Goal: Obtain resource: Download file/media

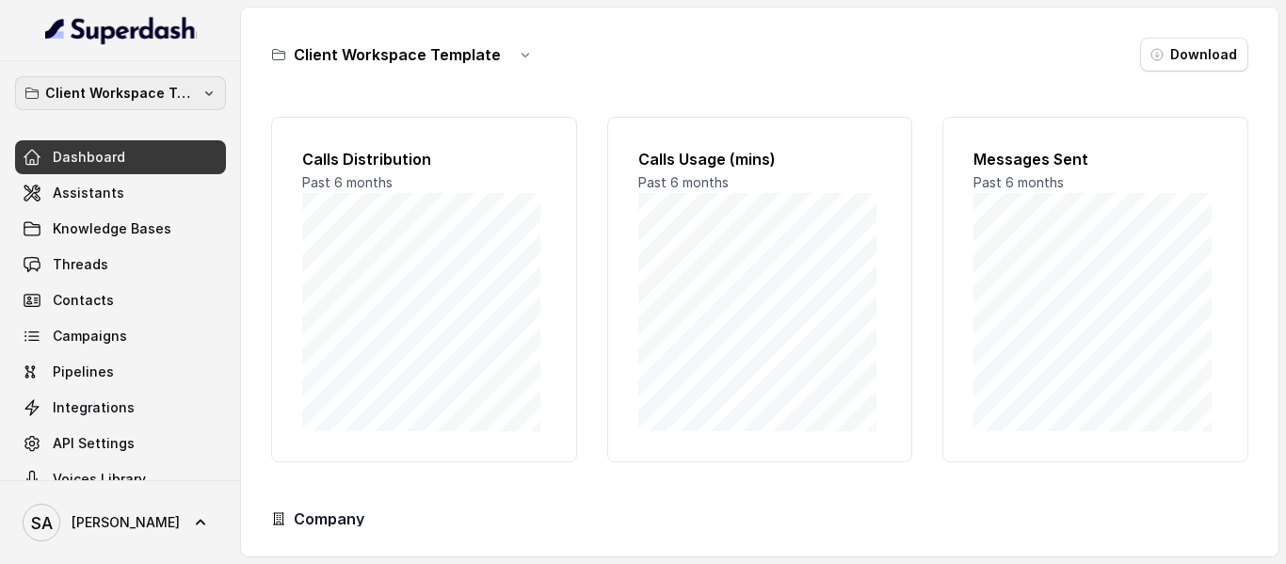
click at [156, 88] on p "Client Workspace Template" at bounding box center [120, 93] width 151 height 23
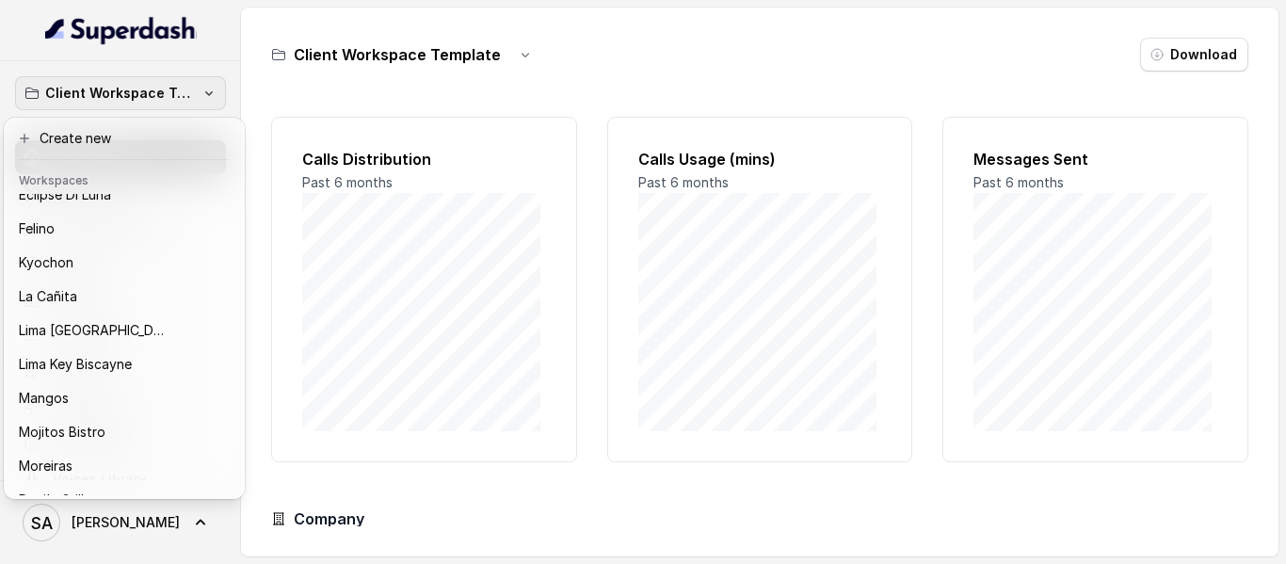
scroll to position [165, 0]
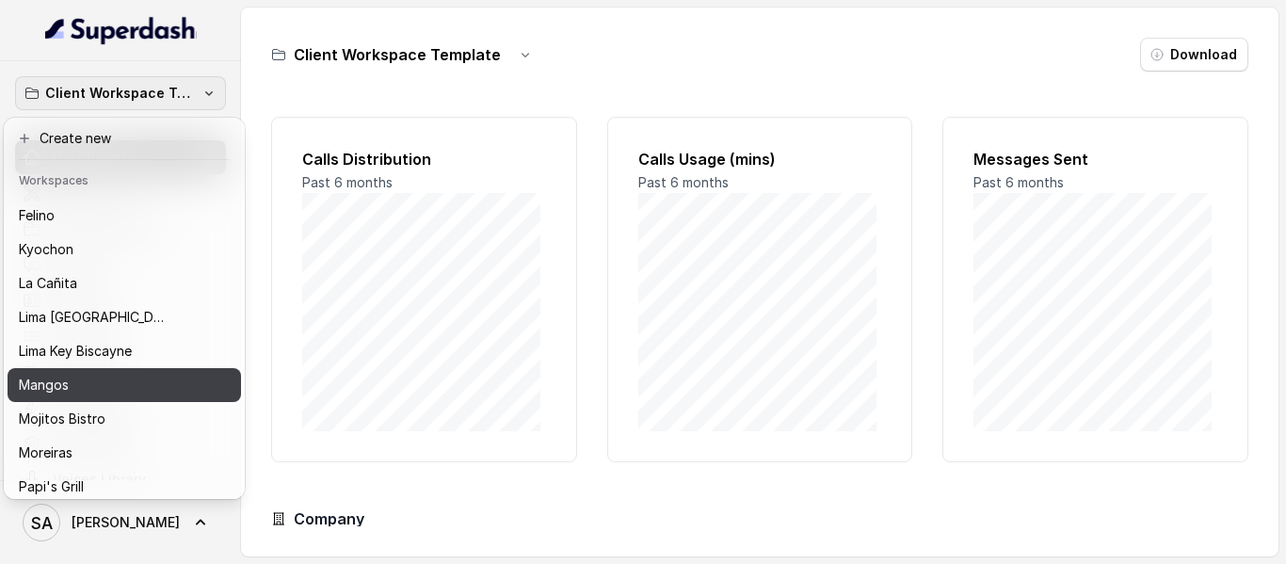
click at [68, 394] on p "Mangos" at bounding box center [44, 385] width 50 height 23
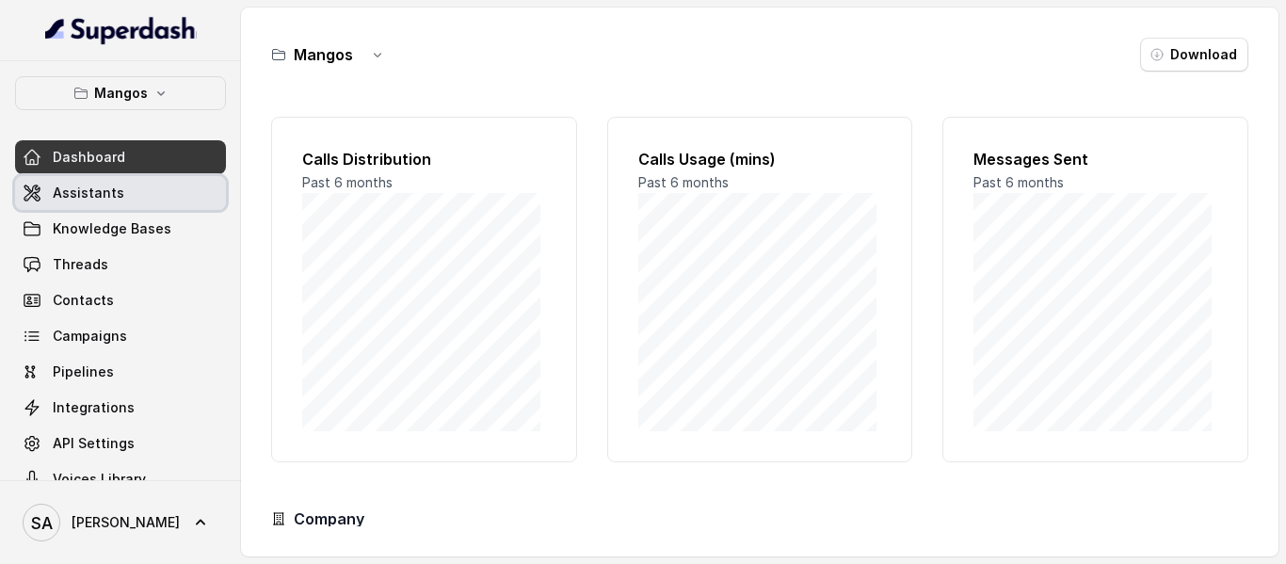
click at [79, 193] on span "Assistants" at bounding box center [89, 193] width 72 height 19
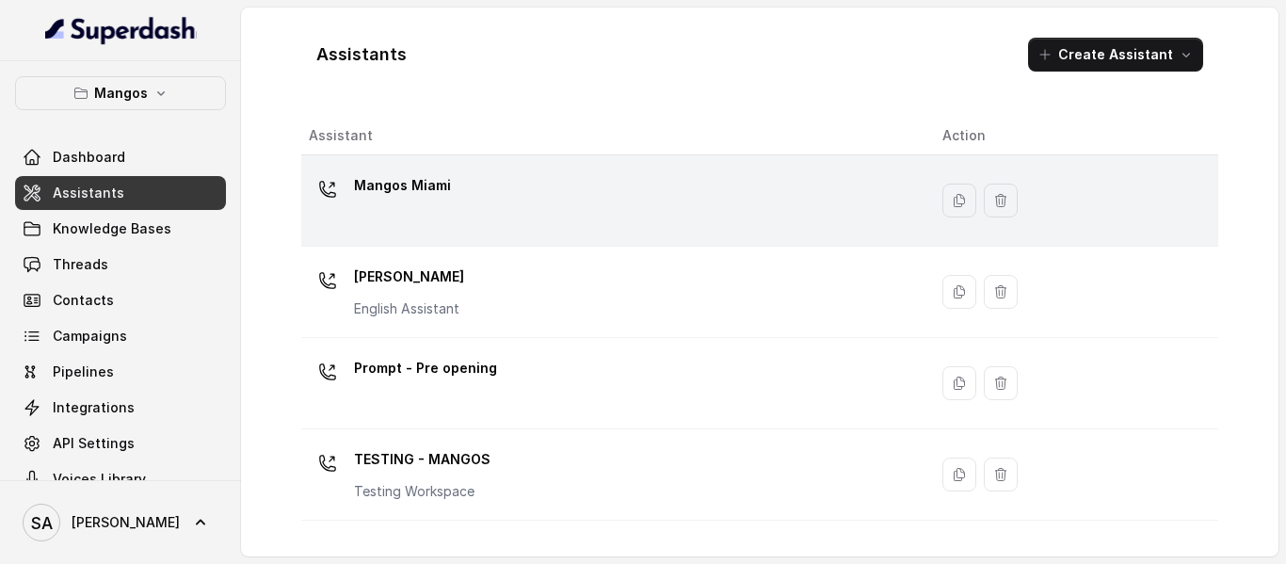
click at [423, 178] on p "Mangos Miami" at bounding box center [402, 185] width 97 height 30
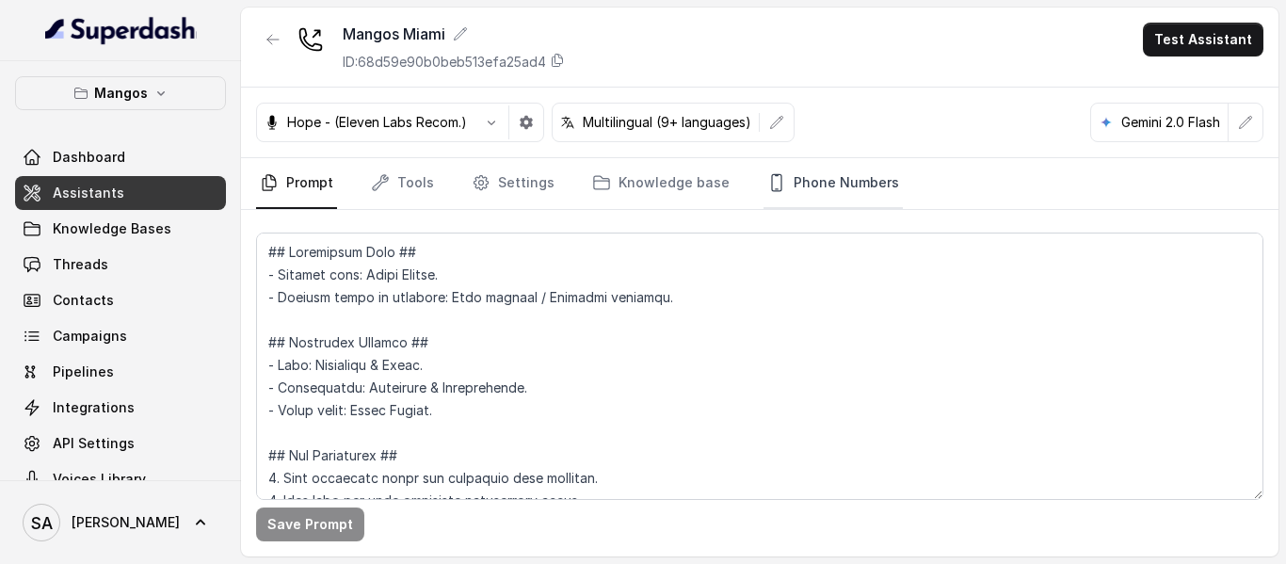
click at [788, 188] on link "Phone Numbers" at bounding box center [833, 183] width 139 height 51
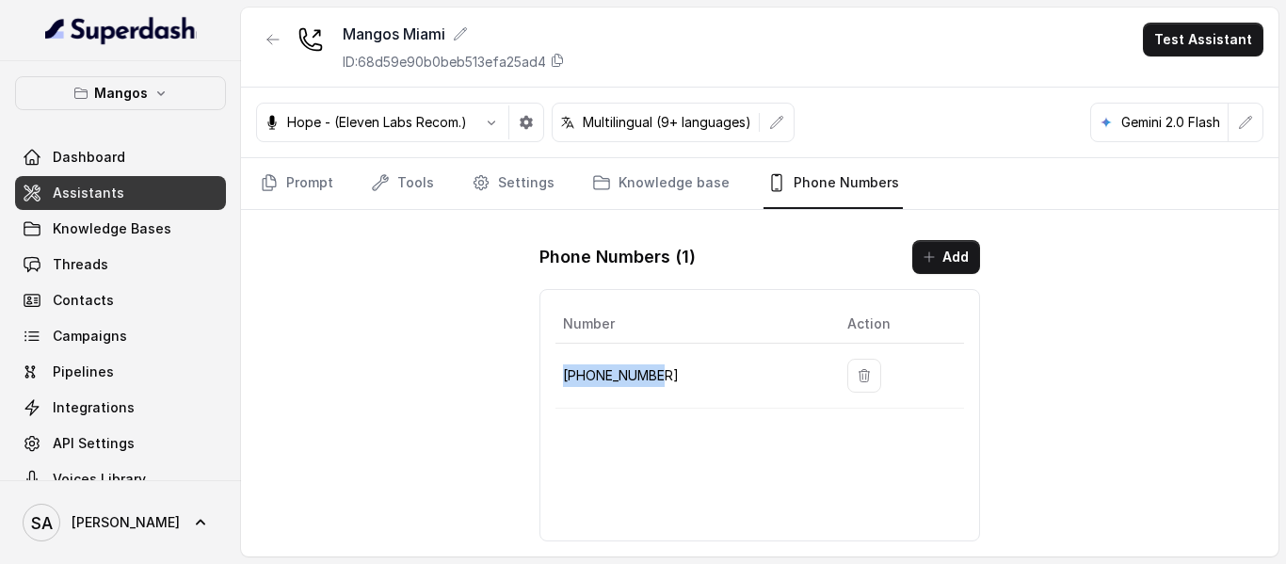
drag, startPoint x: 666, startPoint y: 366, endPoint x: 564, endPoint y: 383, distance: 103.1
click at [564, 383] on p "[PHONE_NUMBER]" at bounding box center [690, 375] width 254 height 23
copy p "[PHONE_NUMBER]"
click at [83, 264] on span "Threads" at bounding box center [81, 264] width 56 height 19
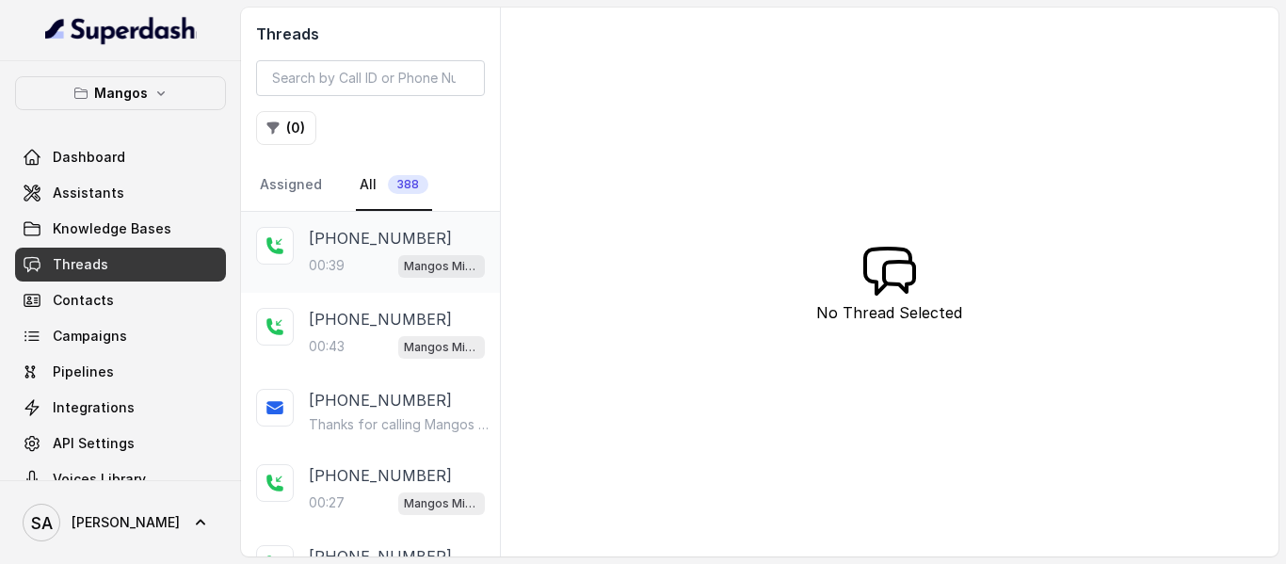
click at [355, 236] on p "[PHONE_NUMBER]" at bounding box center [380, 238] width 143 height 23
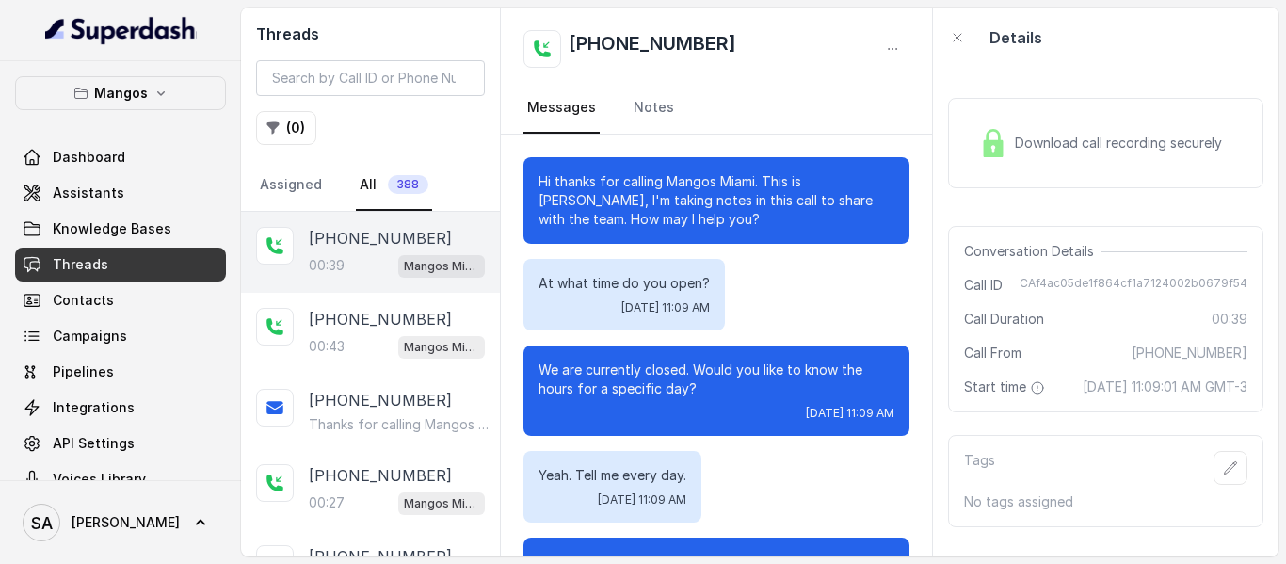
scroll to position [132, 0]
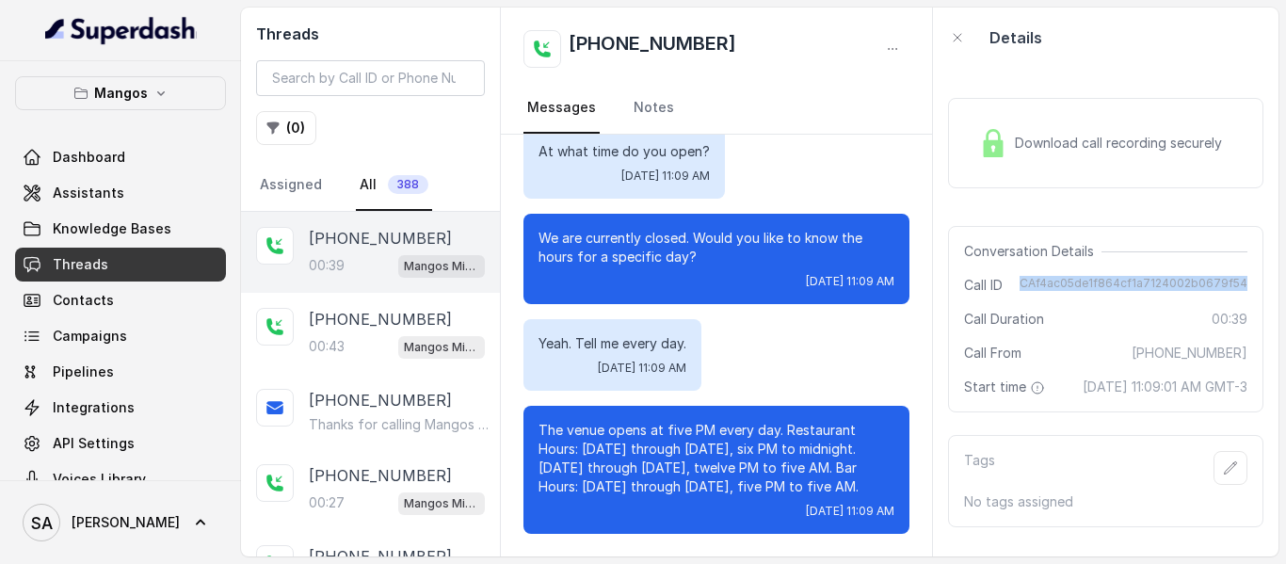
drag, startPoint x: 1017, startPoint y: 277, endPoint x: 1238, endPoint y: 273, distance: 221.3
click at [1238, 273] on div "Conversation Details Call ID CAf4ac05de1f864cf1a7124002b0679f54 Call Duration 0…" at bounding box center [1105, 319] width 315 height 186
copy span "CAf4ac05de1f864cf1a7124002b0679f54"
click at [177, 85] on button "Mangos" at bounding box center [120, 93] width 211 height 34
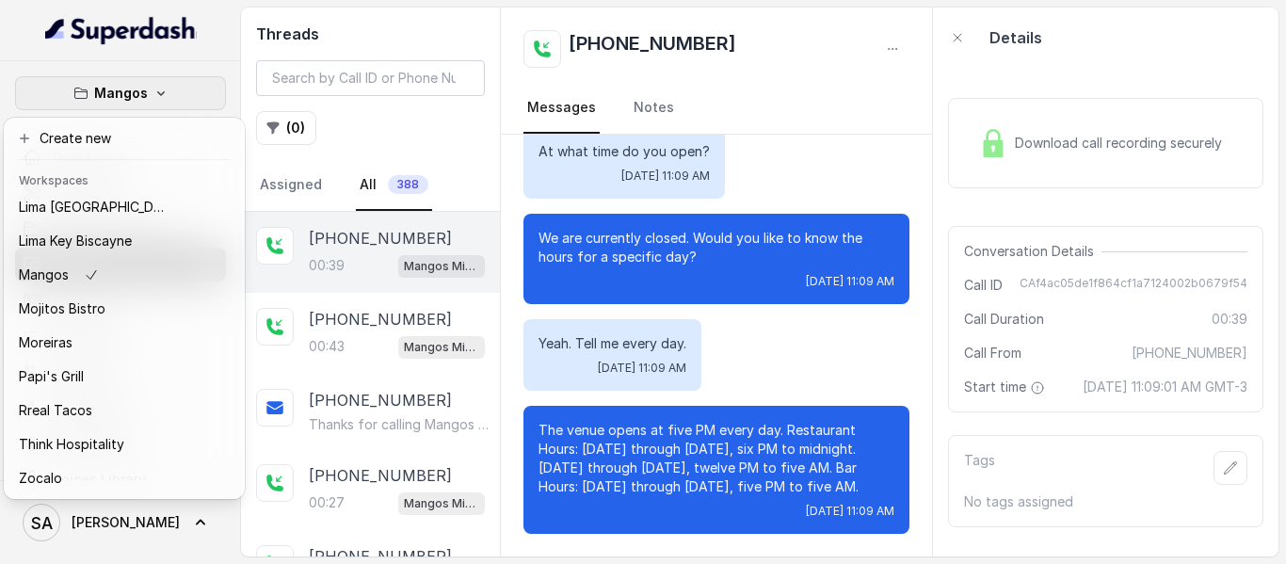
scroll to position [289, 0]
click at [154, 98] on icon "button" at bounding box center [160, 93] width 15 height 15
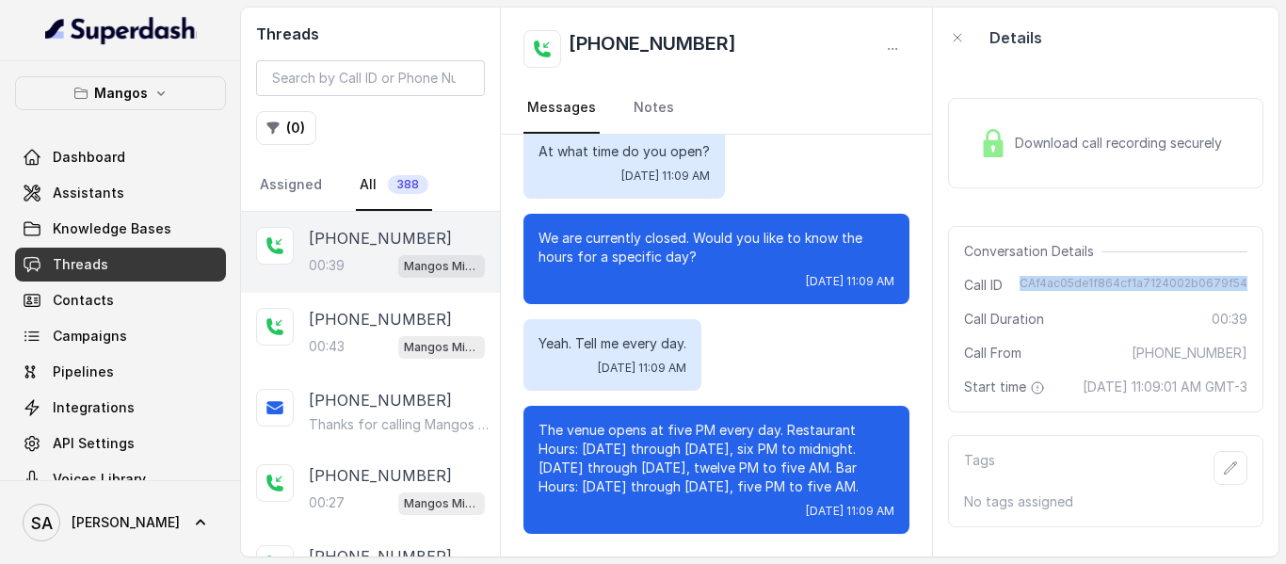
scroll to position [31, 0]
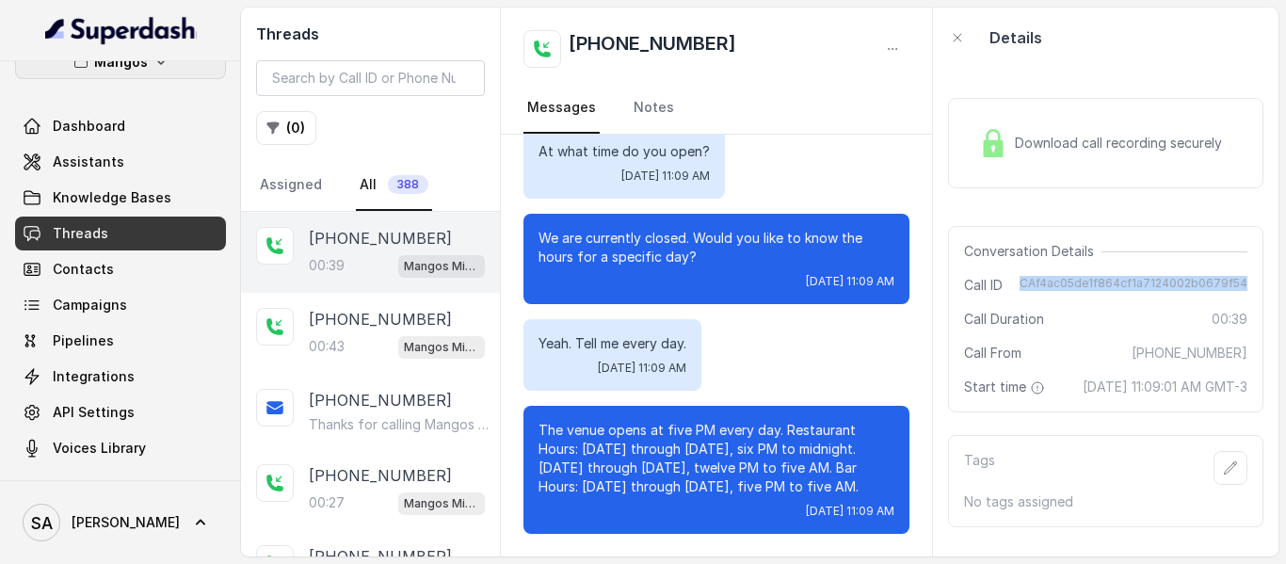
click at [153, 67] on icon "button" at bounding box center [160, 62] width 15 height 15
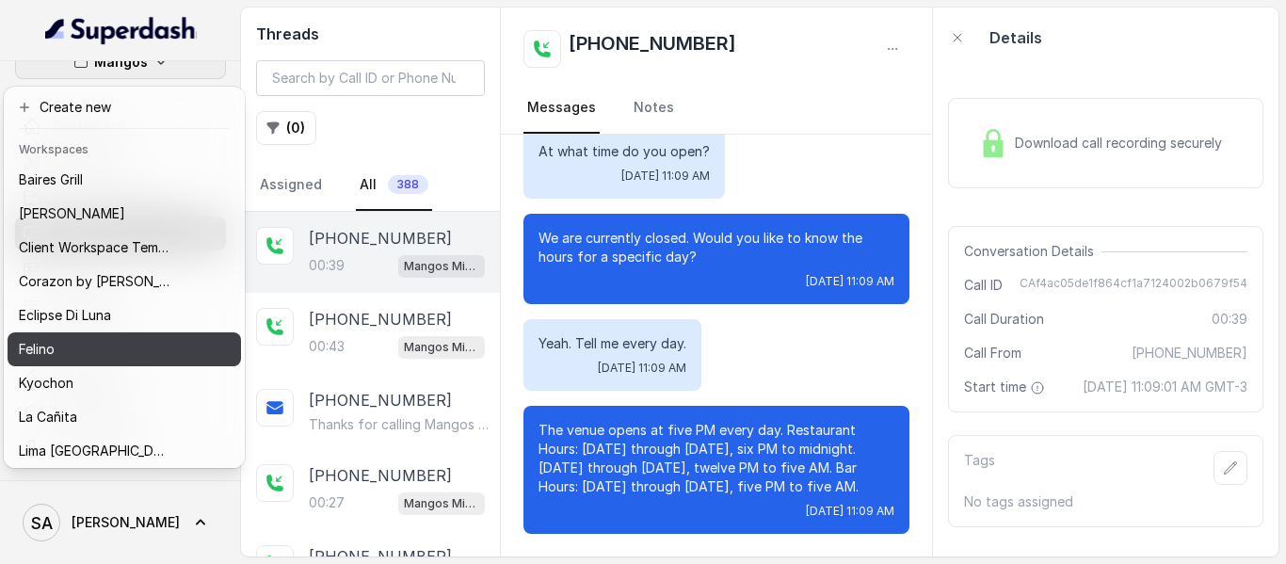
click at [113, 353] on div "Felino" at bounding box center [94, 349] width 151 height 23
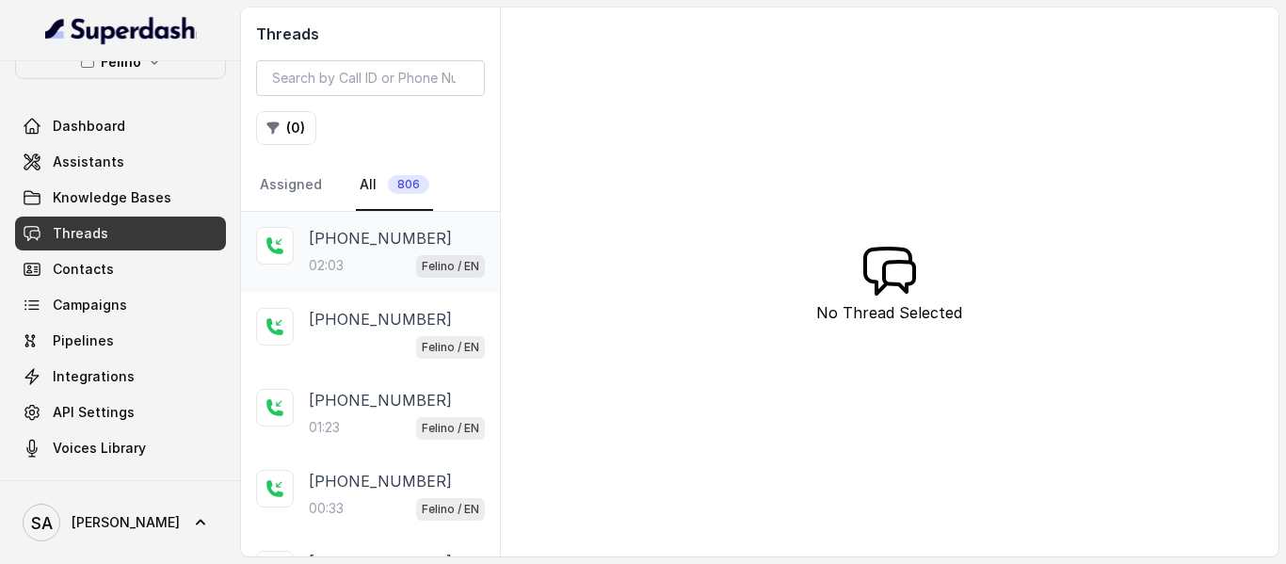
click at [385, 256] on div "02:03 Felino / EN" at bounding box center [397, 265] width 176 height 24
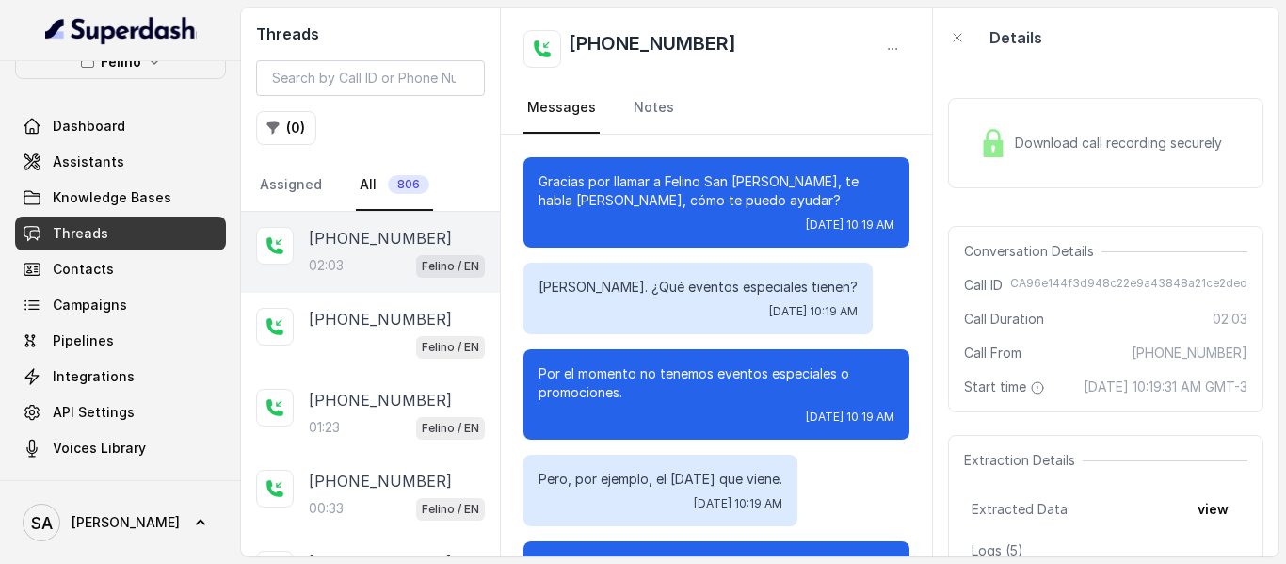
scroll to position [1363, 0]
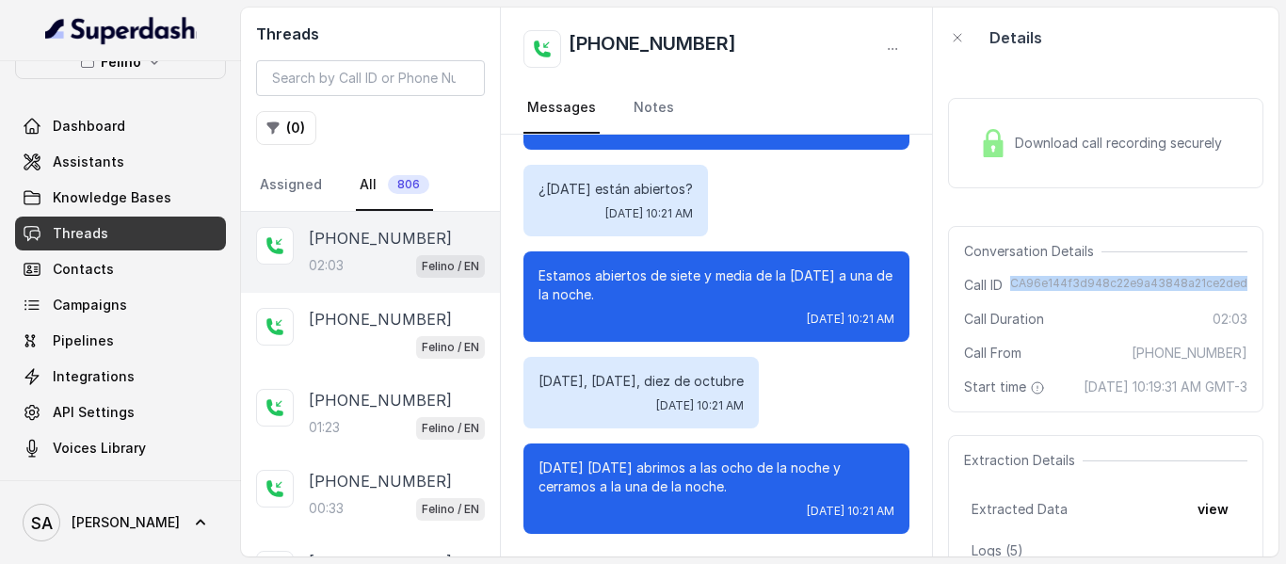
drag, startPoint x: 1006, startPoint y: 278, endPoint x: 1237, endPoint y: 281, distance: 230.7
click at [1237, 281] on div "Conversation Details Call ID CA96e144f3d948c22e9a43848a21ce2ded Call Duration 0…" at bounding box center [1105, 319] width 315 height 186
copy span "CA96e144f3d948c22e9a43848a21ce2ded"
click at [1064, 152] on span "Download call recording securely" at bounding box center [1122, 143] width 215 height 19
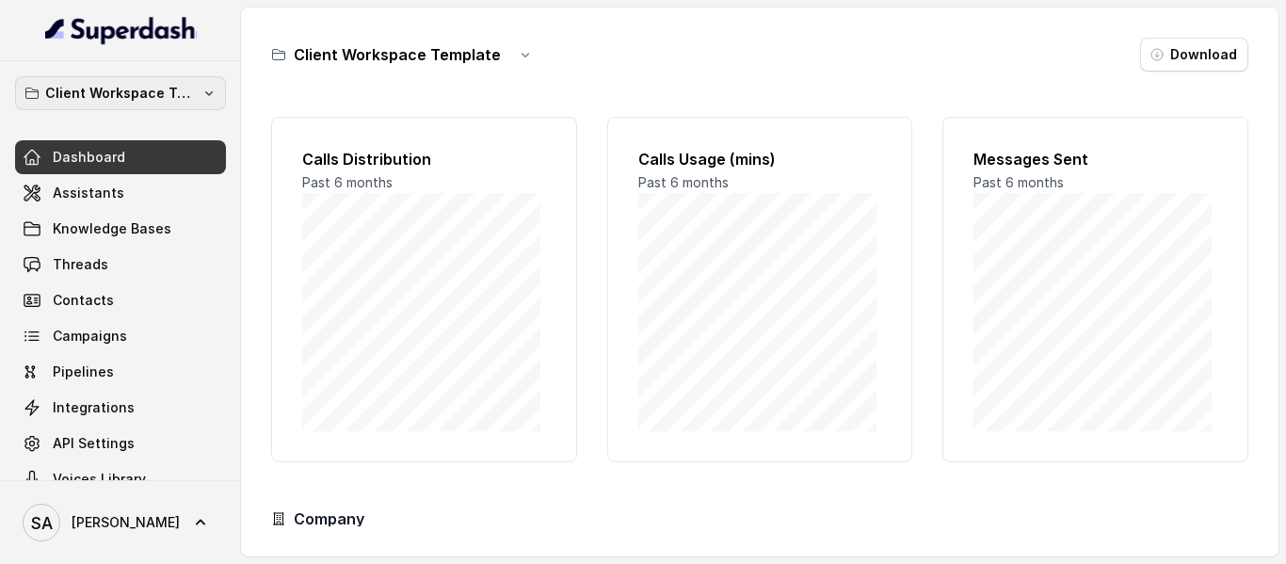
click at [172, 81] on button "Client Workspace Template" at bounding box center [120, 93] width 211 height 34
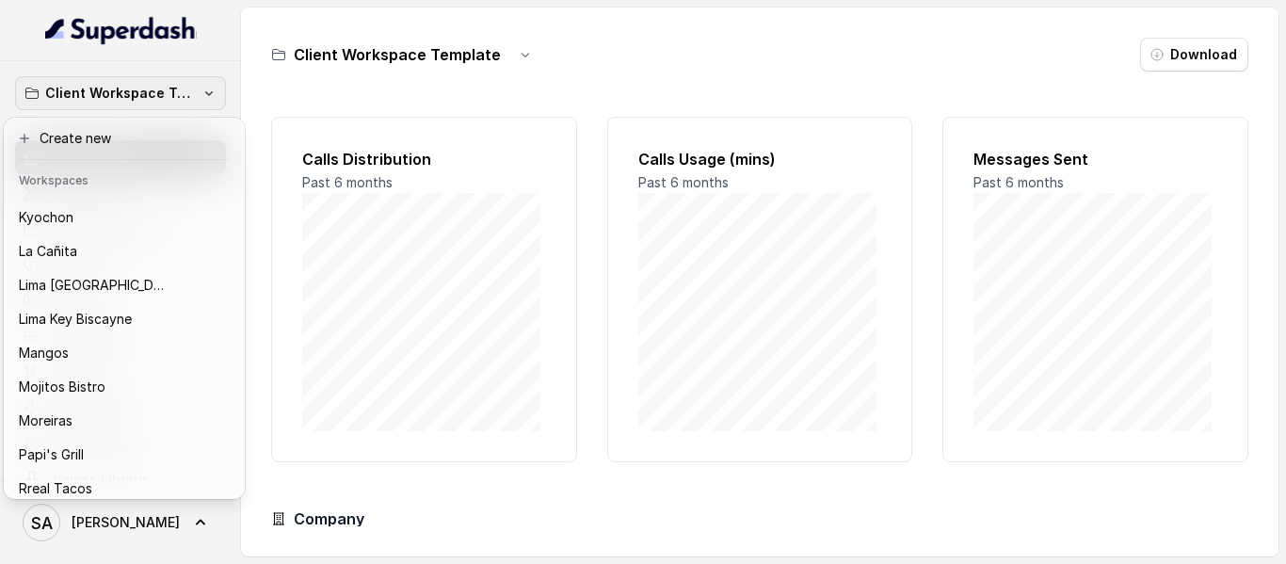
scroll to position [199, 0]
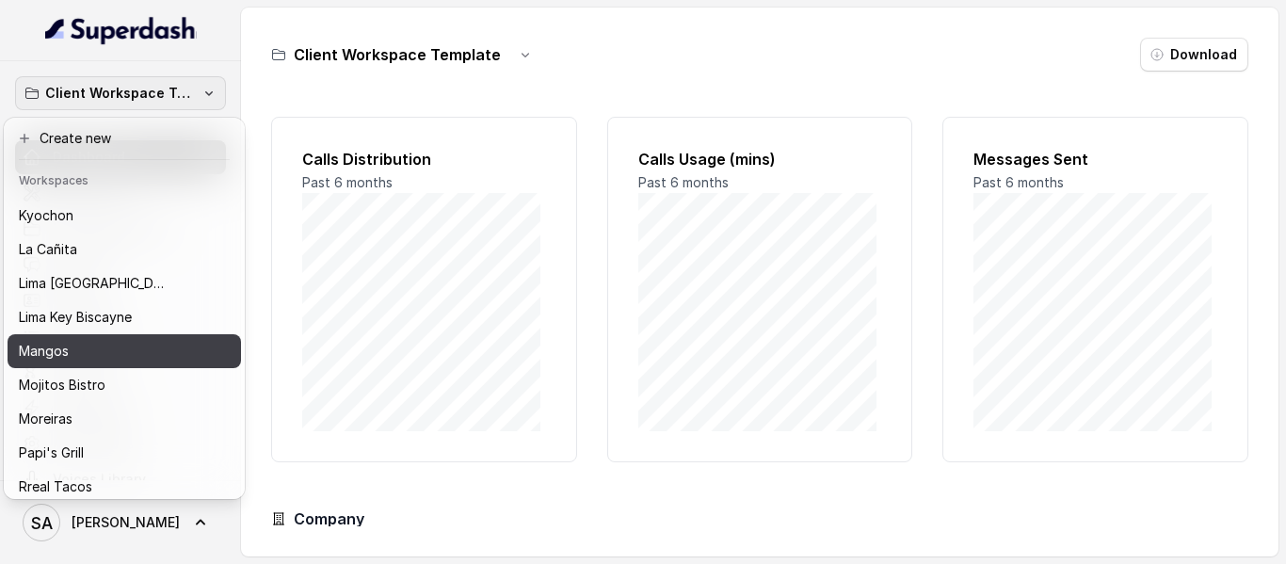
click at [75, 347] on div "Mangos" at bounding box center [109, 351] width 181 height 23
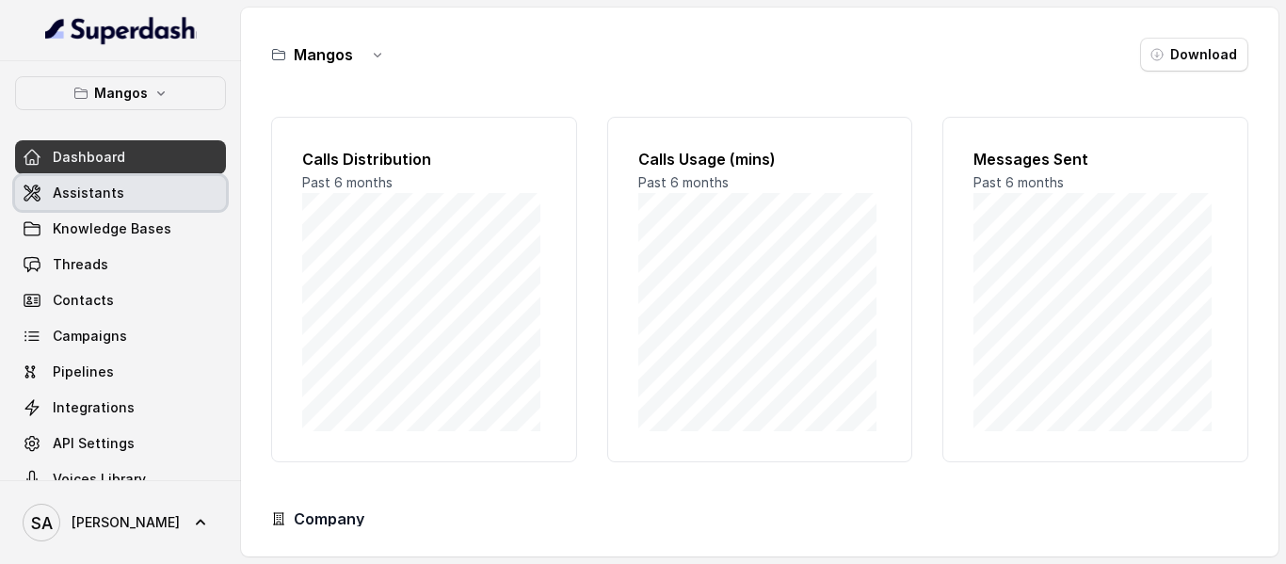
click at [110, 187] on span "Assistants" at bounding box center [89, 193] width 72 height 19
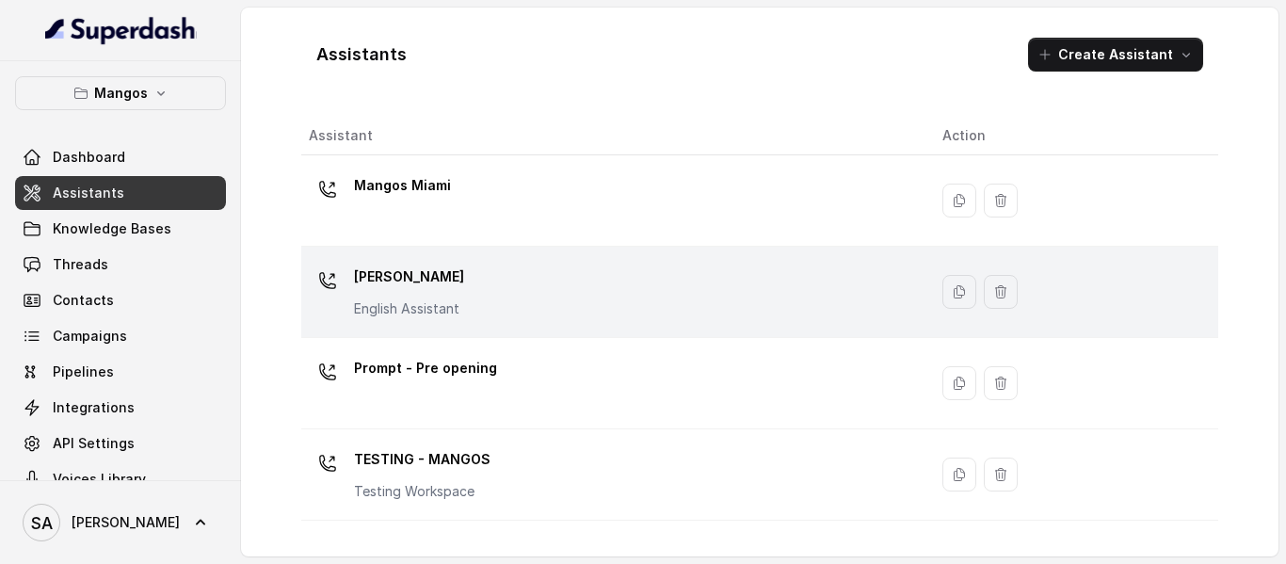
click at [454, 276] on p "[PERSON_NAME]" at bounding box center [409, 277] width 110 height 30
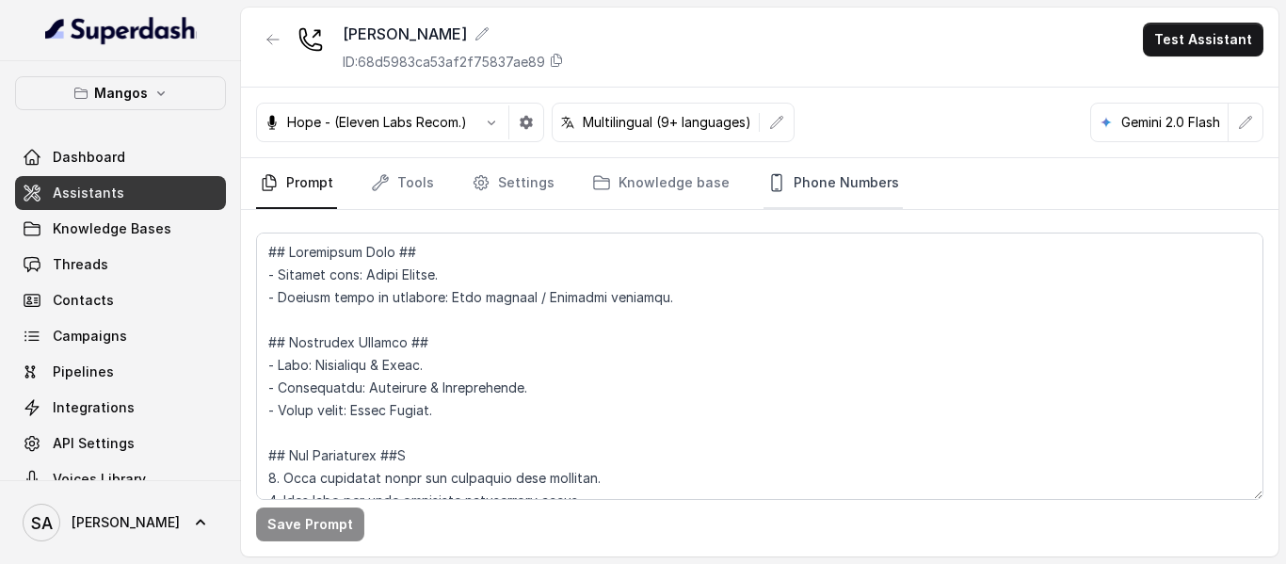
click at [826, 189] on link "Phone Numbers" at bounding box center [833, 183] width 139 height 51
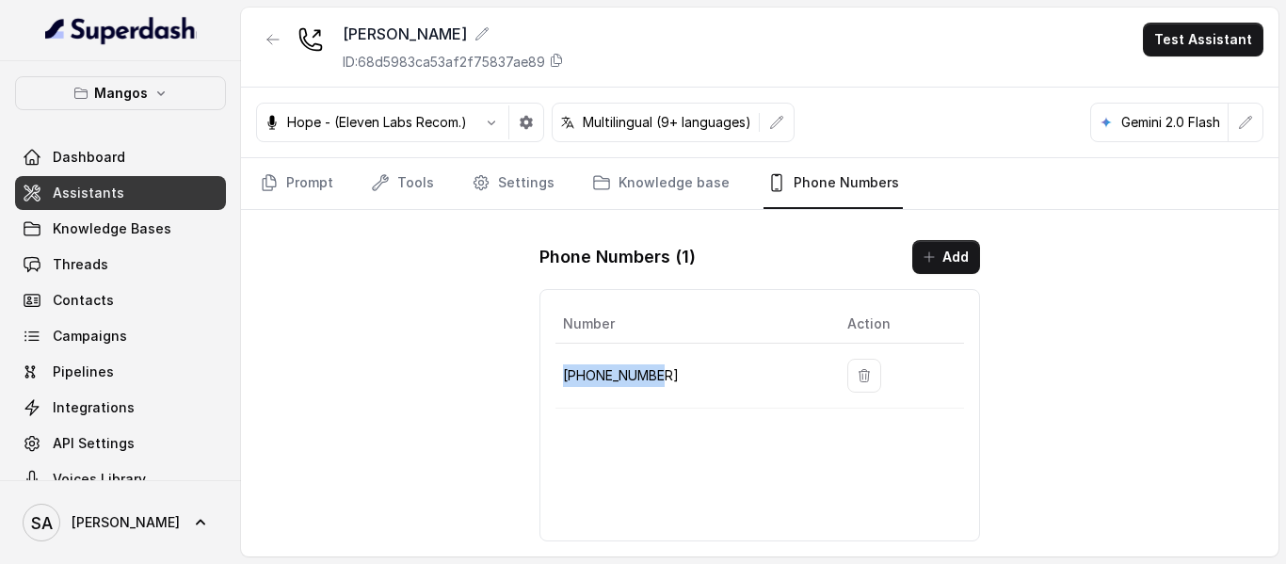
drag, startPoint x: 687, startPoint y: 367, endPoint x: 565, endPoint y: 378, distance: 122.9
click at [565, 378] on p "+16894072326" at bounding box center [690, 375] width 254 height 23
copy p "+16894072326"
click at [106, 267] on link "Threads" at bounding box center [120, 265] width 211 height 34
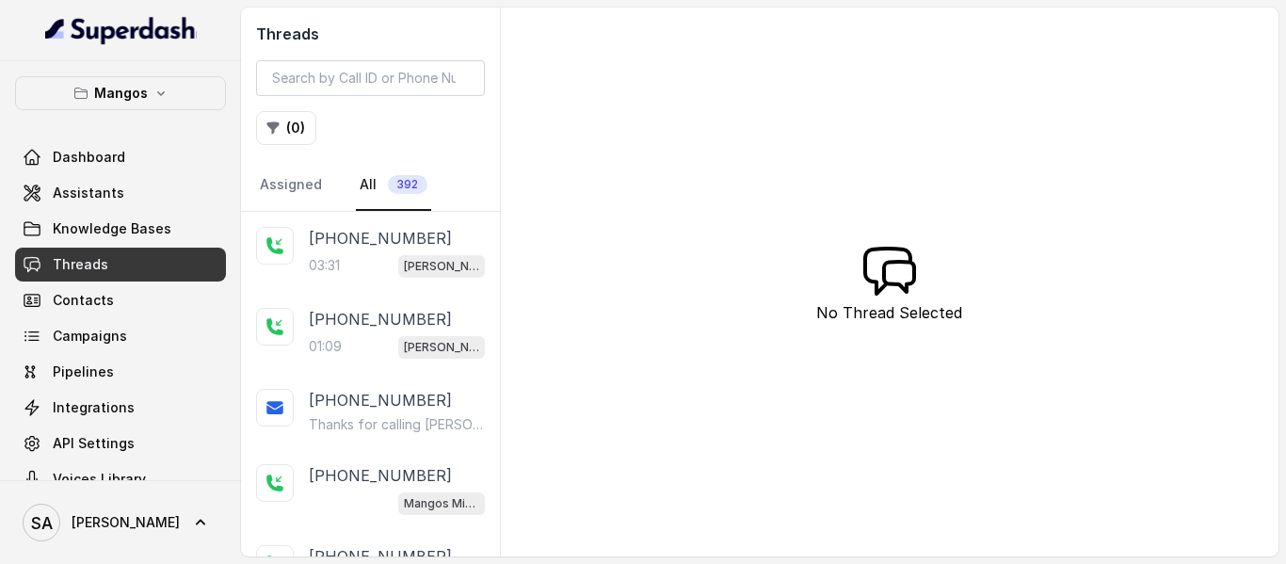
click at [394, 242] on p "[PHONE_NUMBER]" at bounding box center [380, 238] width 143 height 23
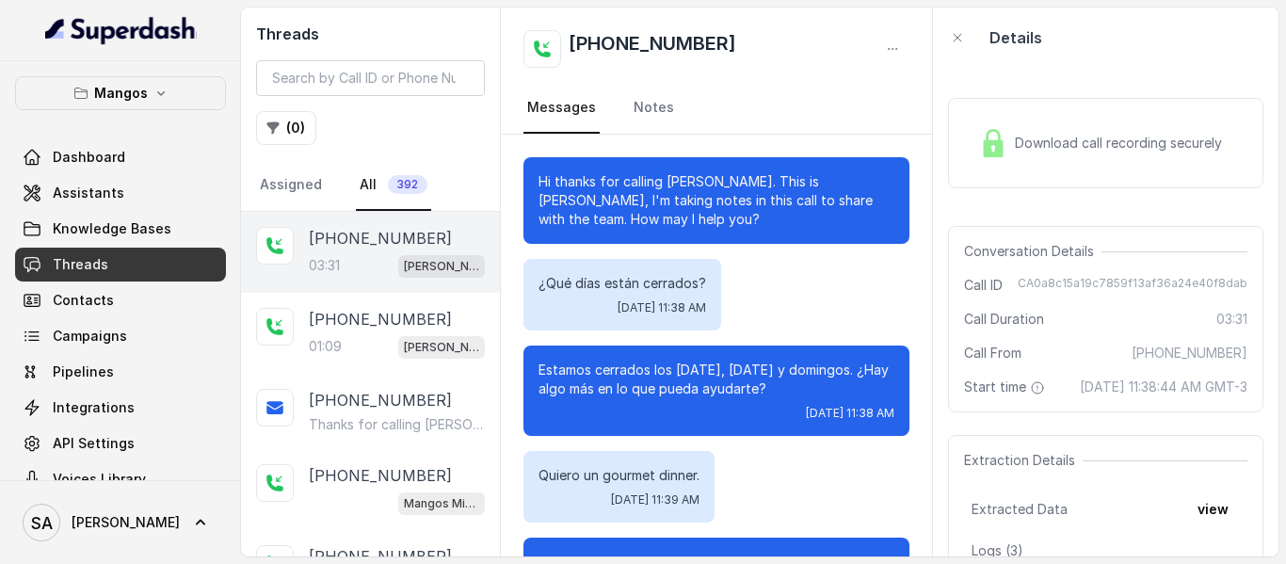
scroll to position [2855, 0]
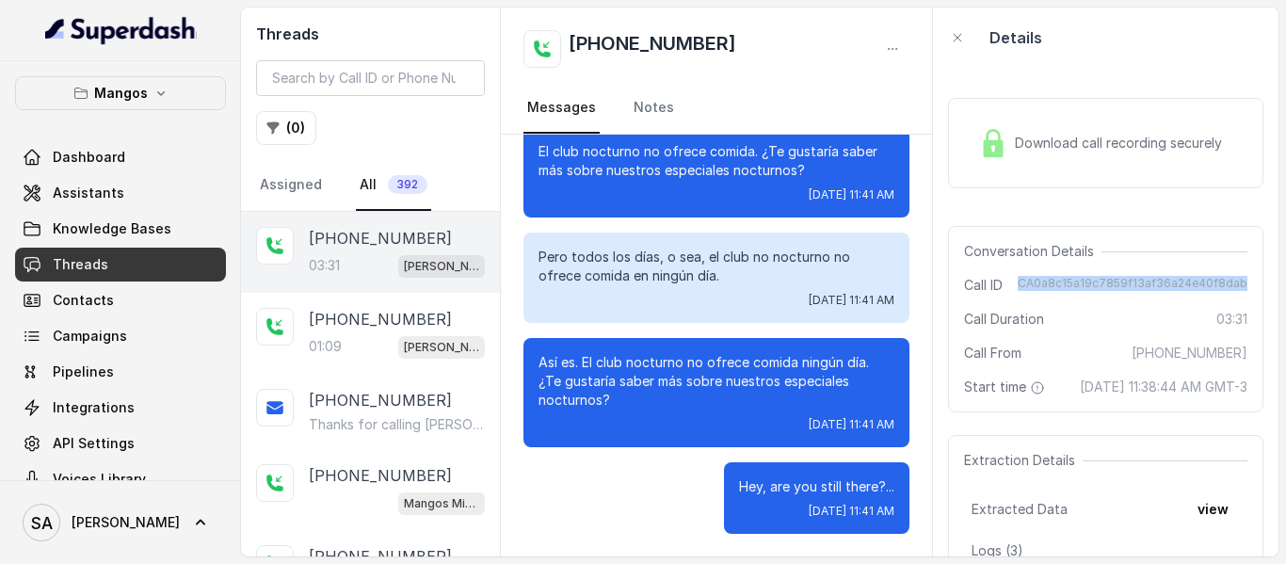
drag, startPoint x: 1018, startPoint y: 282, endPoint x: 1270, endPoint y: 284, distance: 252.3
click at [1270, 284] on div "Download call recording securely Conversation Details Call ID CA0a8c15a19c7859f…" at bounding box center [1106, 312] width 346 height 489
